Goal: Information Seeking & Learning: Learn about a topic

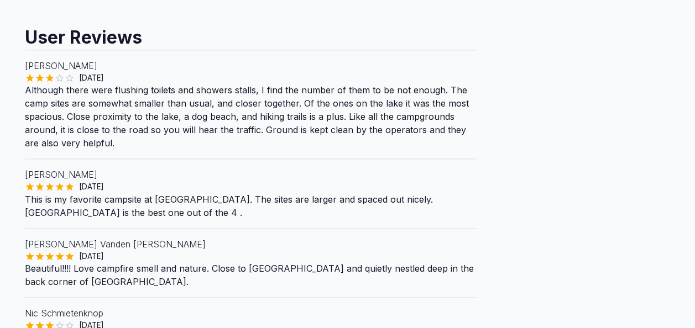
scroll to position [637, 0]
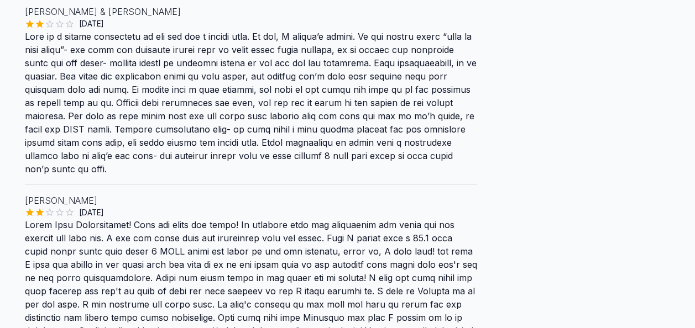
scroll to position [1082, 0]
